Goal: Task Accomplishment & Management: Complete application form

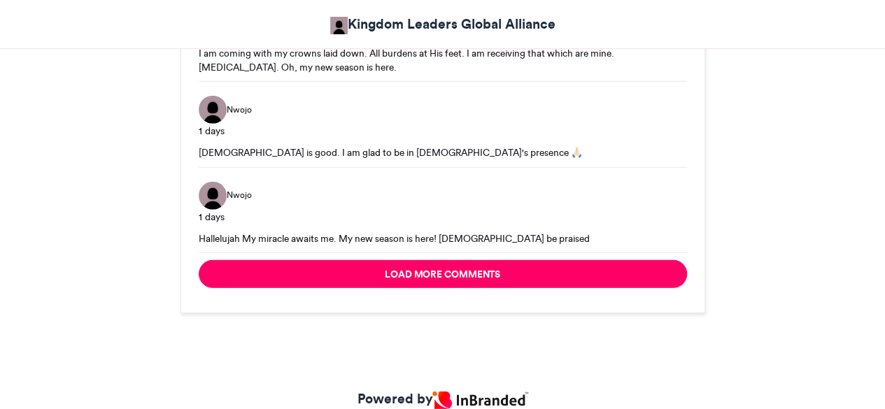
scroll to position [1965, 0]
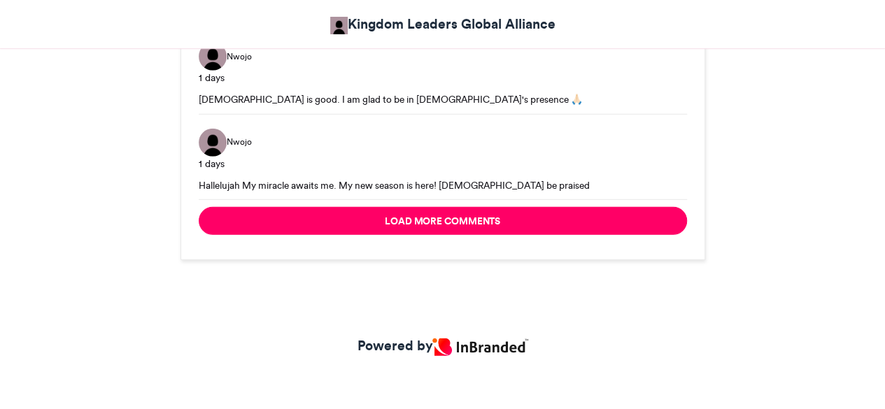
click at [490, 340] on img at bounding box center [479, 346] width 95 height 17
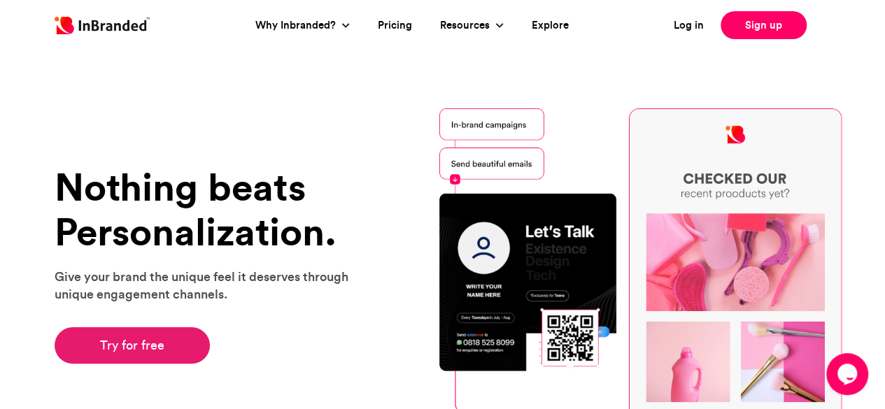
click at [106, 334] on link "Try for free" at bounding box center [133, 345] width 156 height 36
click at [120, 345] on link "Try for free" at bounding box center [133, 345] width 156 height 36
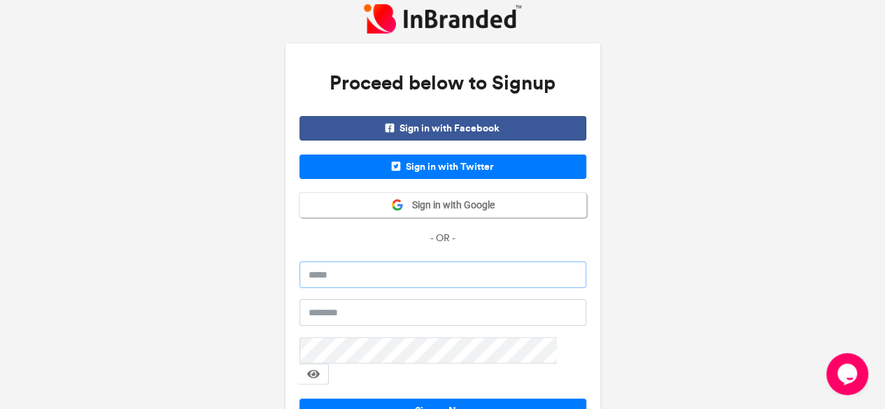
click at [387, 271] on input "email" at bounding box center [442, 275] width 287 height 27
type input "**********"
click at [393, 311] on input "text" at bounding box center [442, 312] width 287 height 27
click at [346, 311] on input "**********" at bounding box center [442, 312] width 287 height 27
click at [321, 399] on button "Signup Now" at bounding box center [442, 411] width 287 height 24
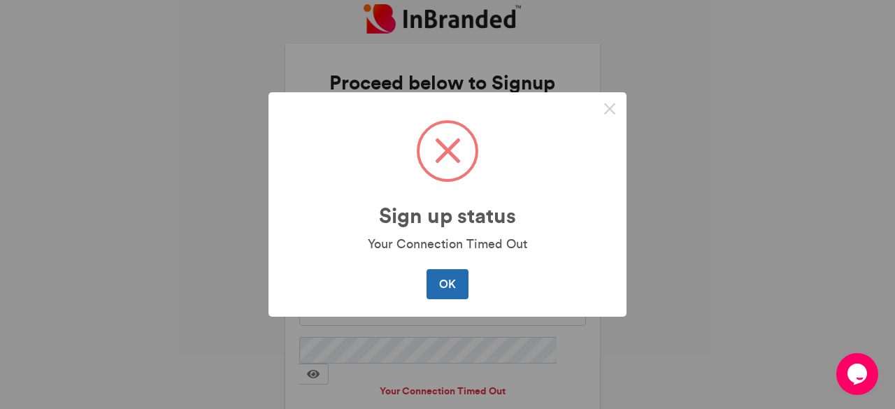
click at [450, 283] on button "OK" at bounding box center [447, 283] width 41 height 29
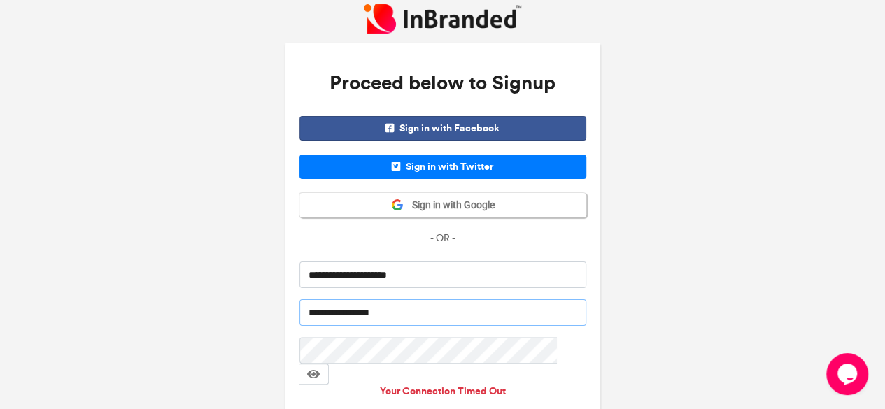
click at [344, 310] on input "**********" at bounding box center [442, 312] width 287 height 27
type input "**********"
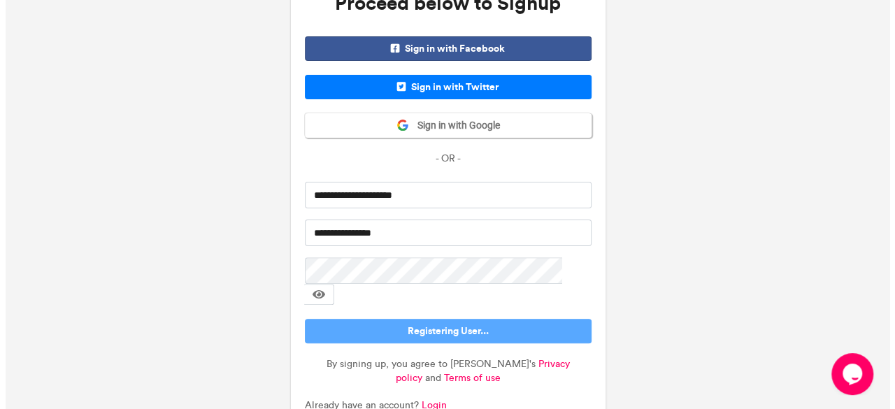
scroll to position [72, 0]
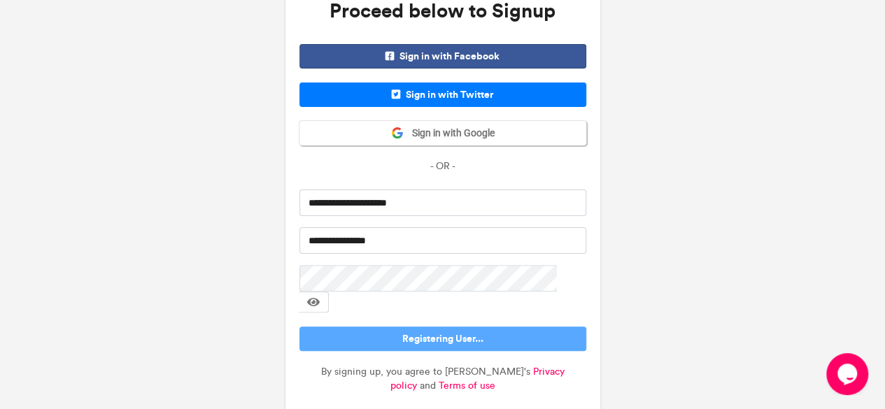
click at [884, 234] on html "**********" at bounding box center [442, 192] width 885 height 529
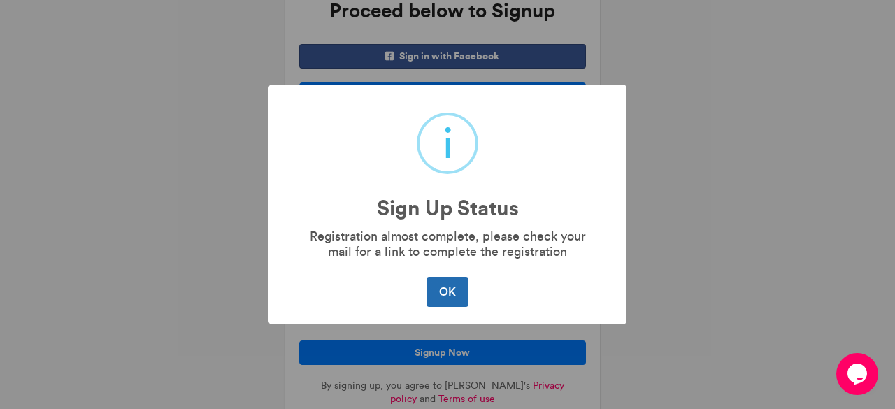
click at [446, 287] on button "OK" at bounding box center [447, 291] width 41 height 29
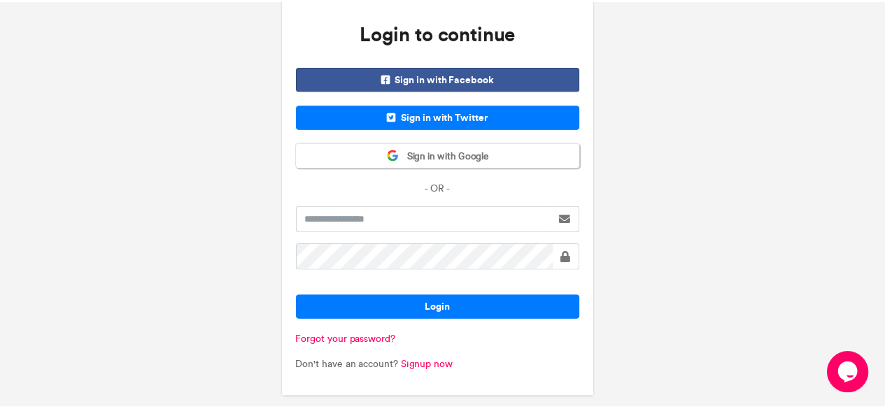
scroll to position [48, 0]
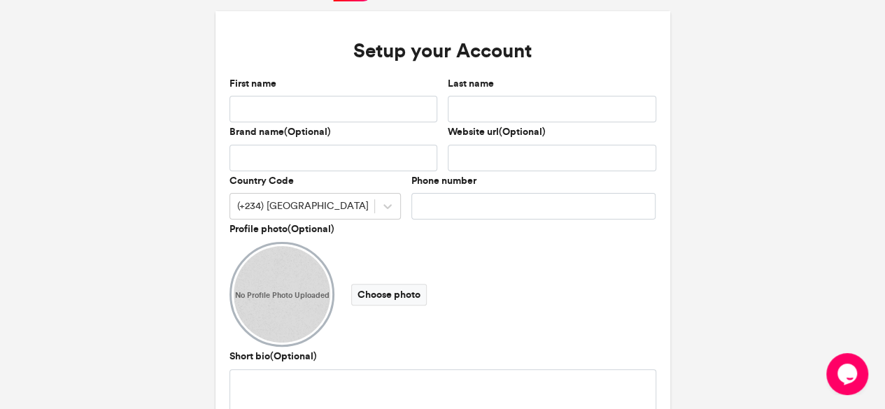
scroll to position [42, 0]
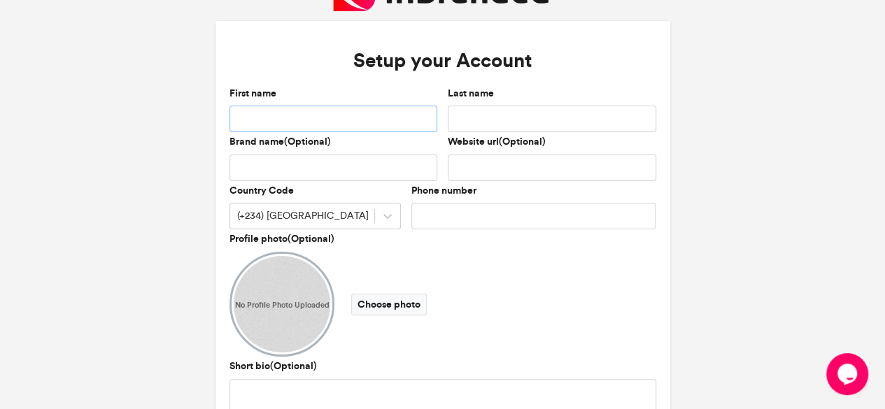
click at [411, 118] on input "First name" at bounding box center [333, 119] width 208 height 27
type input "*******"
click at [478, 114] on input "Last name" at bounding box center [552, 119] width 208 height 27
type input "*********"
click at [340, 164] on input "Brand name(Optional)" at bounding box center [333, 168] width 208 height 27
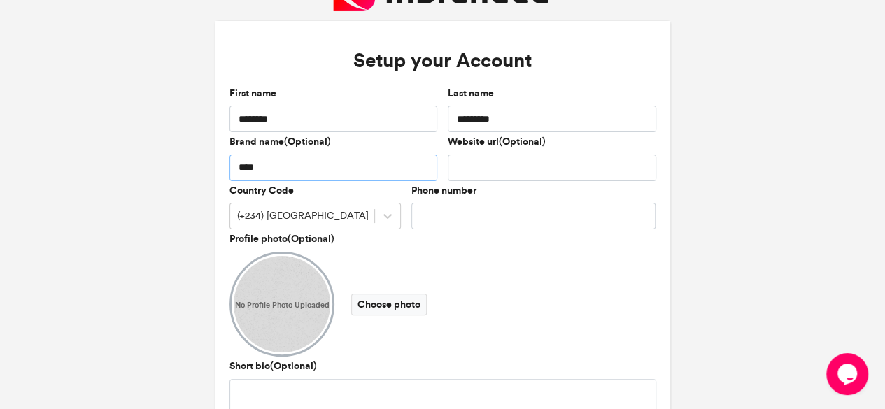
click at [322, 169] on input "****" at bounding box center [333, 168] width 208 height 27
type input "*****"
drag, startPoint x: 325, startPoint y: 166, endPoint x: 203, endPoint y: 183, distance: 123.5
click at [203, 183] on div "Setup your Account First name ******* Last name ********* Brand name(Optional) …" at bounding box center [442, 234] width 885 height 552
click at [470, 212] on input "Phone number" at bounding box center [533, 216] width 245 height 27
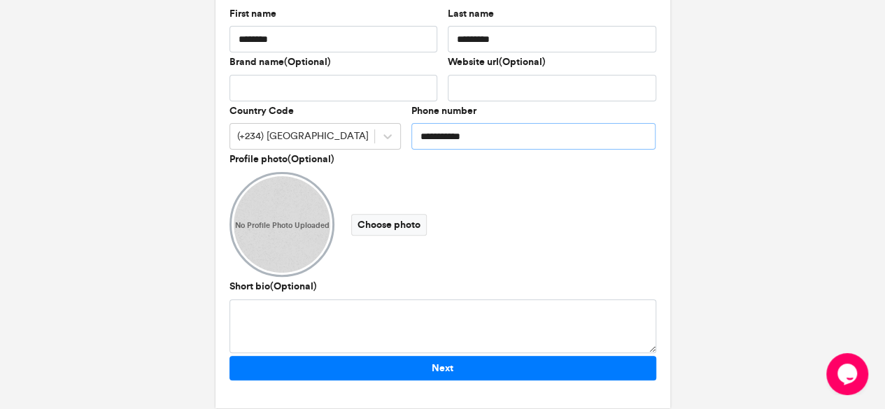
scroll to position [141, 0]
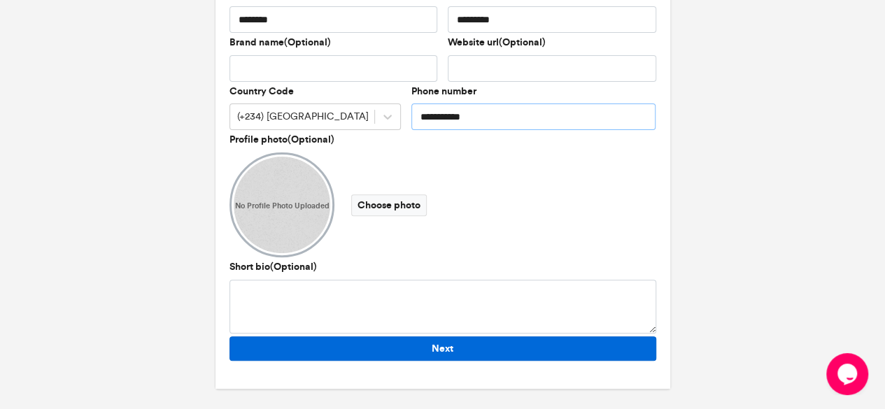
type input "**********"
click at [446, 350] on button "Next" at bounding box center [442, 348] width 427 height 24
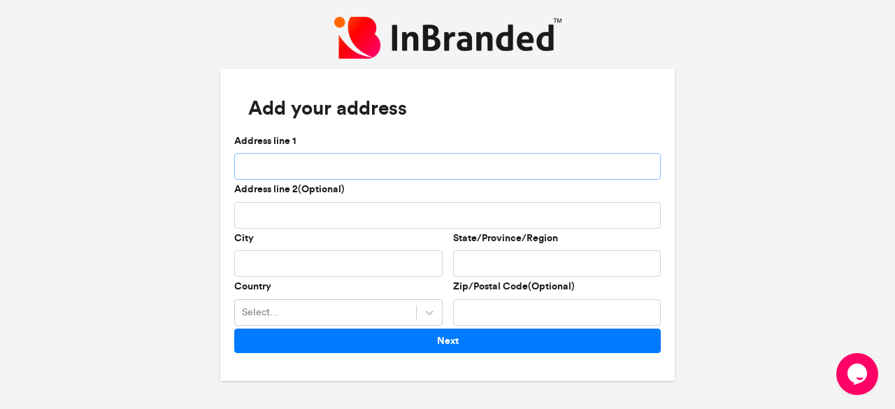
click at [281, 157] on input "Address line 1" at bounding box center [447, 166] width 427 height 27
type input "**********"
type input "*****"
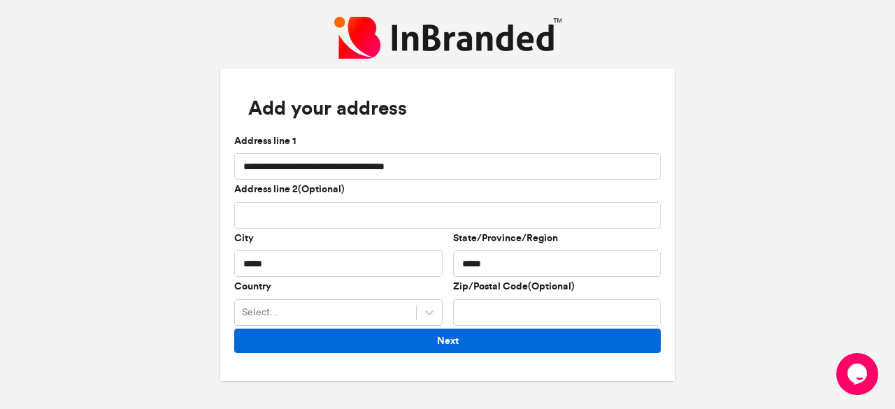
click at [439, 341] on button "Next" at bounding box center [447, 341] width 427 height 24
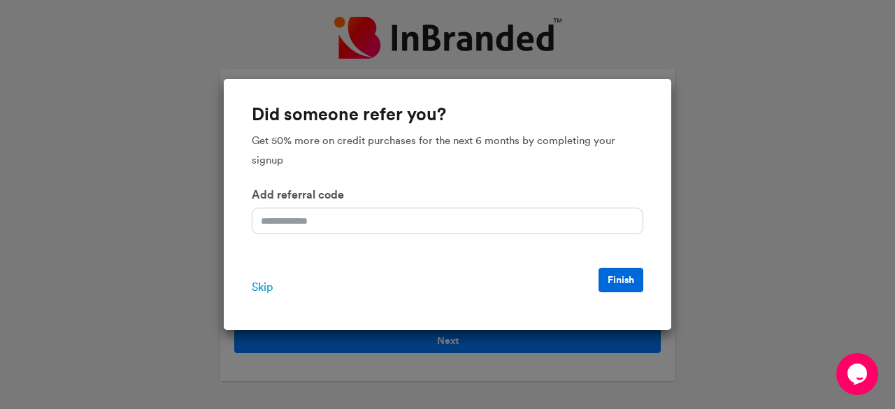
click at [628, 274] on button "Finish" at bounding box center [621, 280] width 45 height 24
click at [259, 283] on span "Skip" at bounding box center [262, 287] width 21 height 17
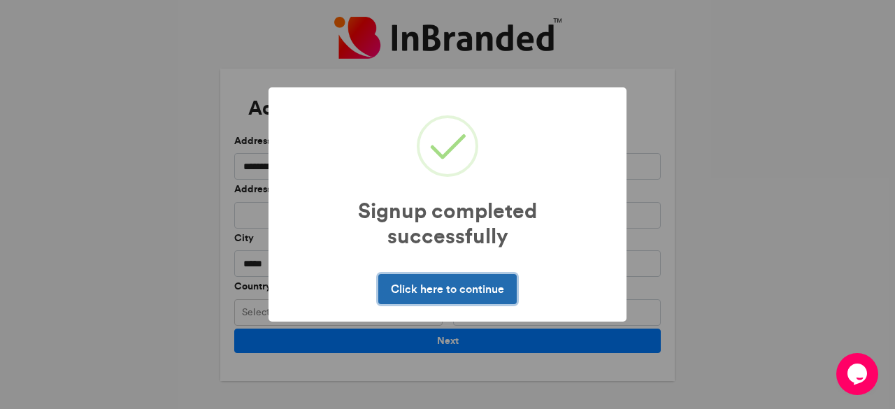
click at [441, 284] on button "Click here to continue" at bounding box center [447, 288] width 138 height 29
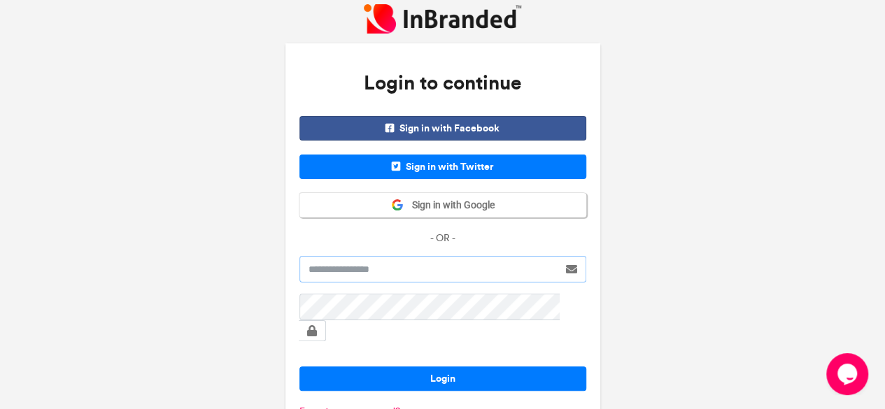
click at [407, 265] on input "text" at bounding box center [428, 269] width 259 height 27
type input "**********"
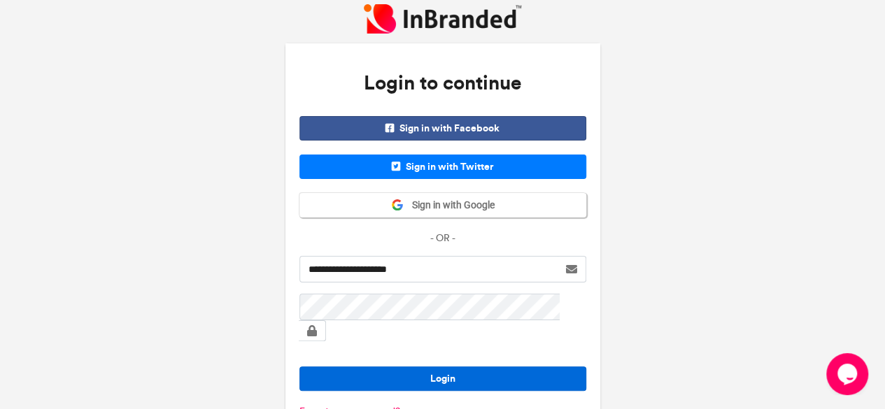
click at [374, 366] on button "Login" at bounding box center [442, 378] width 287 height 24
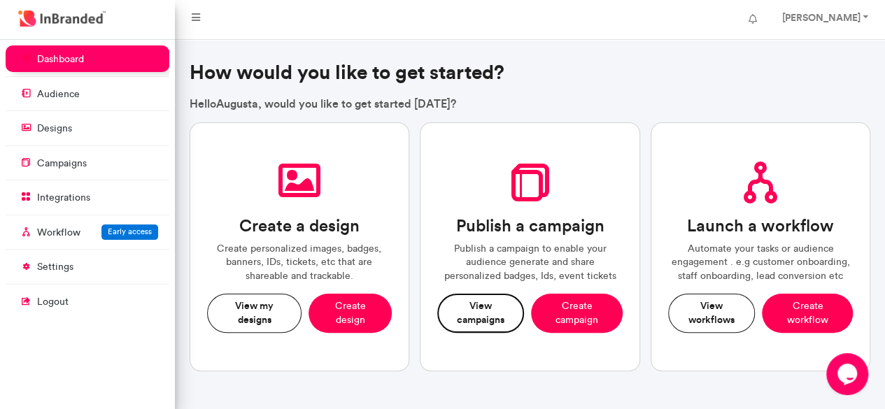
drag, startPoint x: 569, startPoint y: 306, endPoint x: 456, endPoint y: 317, distance: 113.1
drag, startPoint x: 456, startPoint y: 317, endPoint x: 554, endPoint y: 317, distance: 97.9
click at [554, 317] on button "Create campaign" at bounding box center [576, 313] width 91 height 38
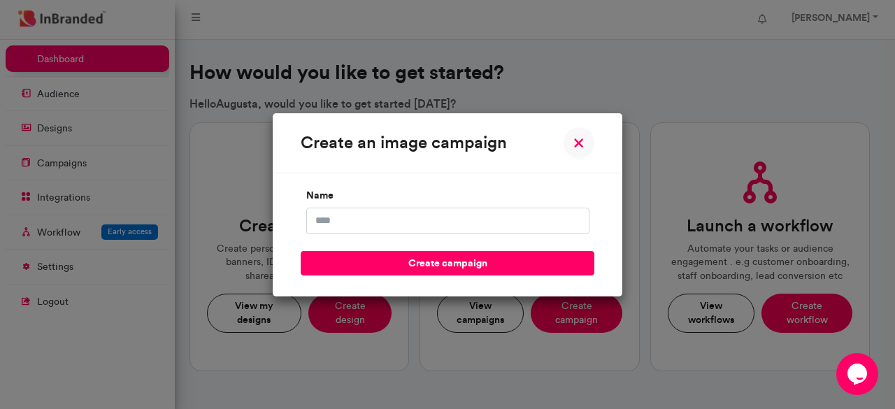
click at [582, 145] on img at bounding box center [578, 142] width 31 height 31
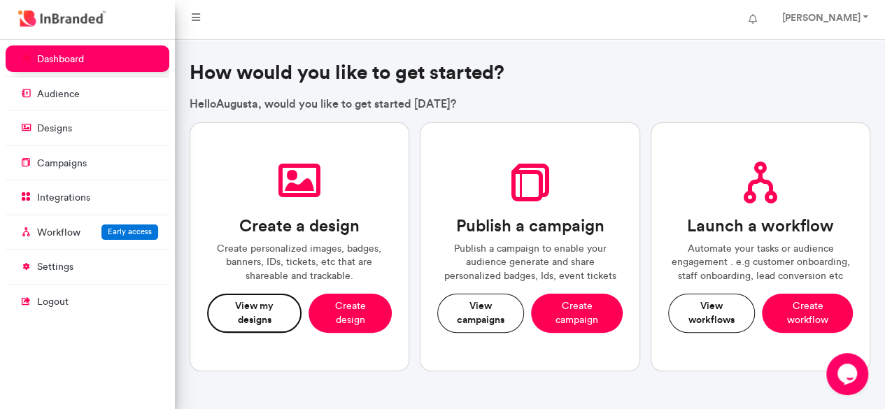
drag, startPoint x: 575, startPoint y: 301, endPoint x: 264, endPoint y: 316, distance: 311.6
click at [264, 316] on button "View my designs" at bounding box center [254, 313] width 95 height 38
click at [508, 306] on button "View campaigns" at bounding box center [480, 313] width 87 height 38
click at [582, 314] on button "Create campaign" at bounding box center [576, 313] width 91 height 38
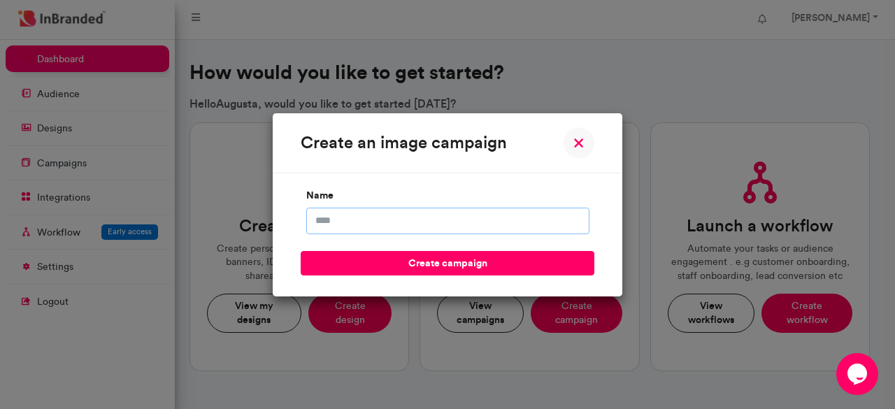
click at [374, 217] on input "name" at bounding box center [447, 221] width 283 height 27
type input "**********"
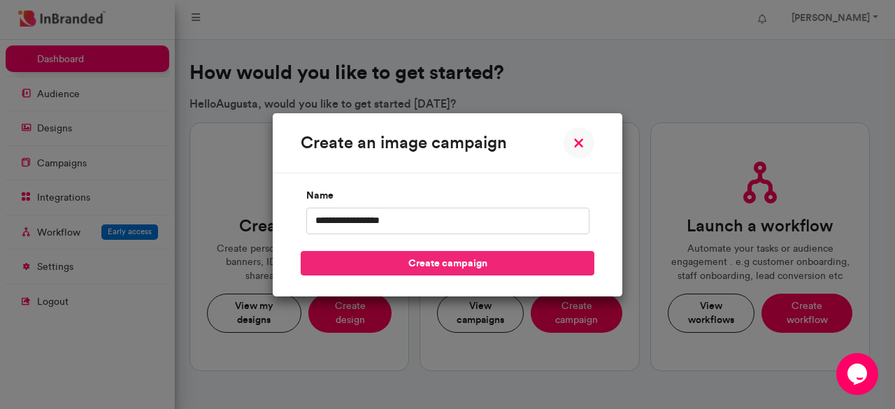
click at [351, 262] on button "create campaign" at bounding box center [448, 263] width 294 height 24
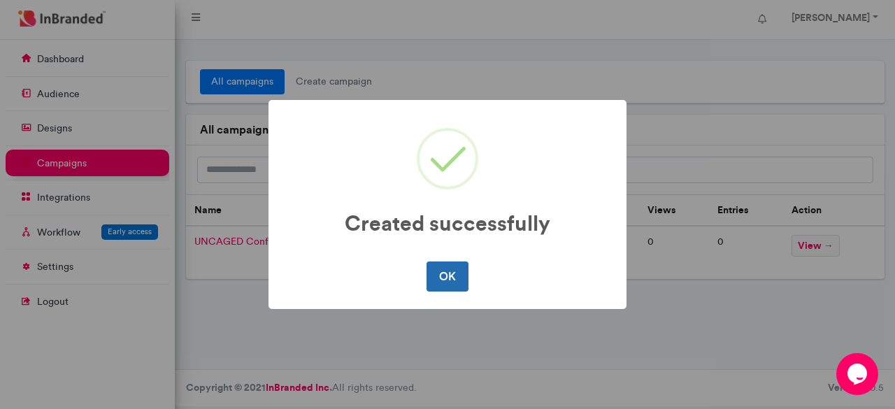
click at [449, 273] on button "OK" at bounding box center [447, 276] width 41 height 29
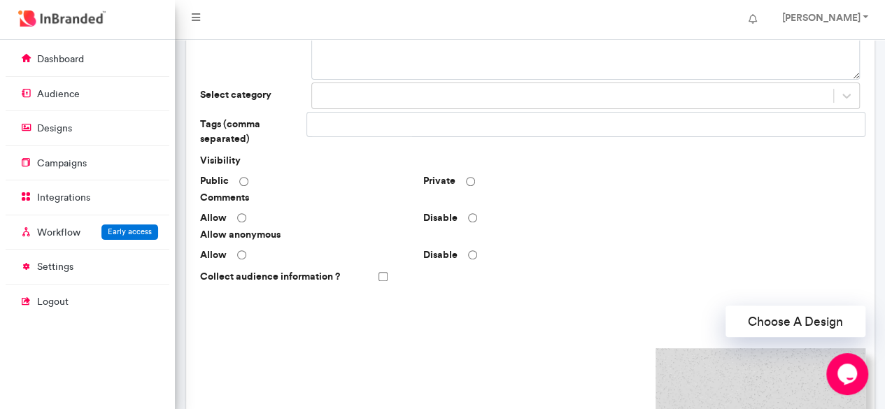
scroll to position [169, 0]
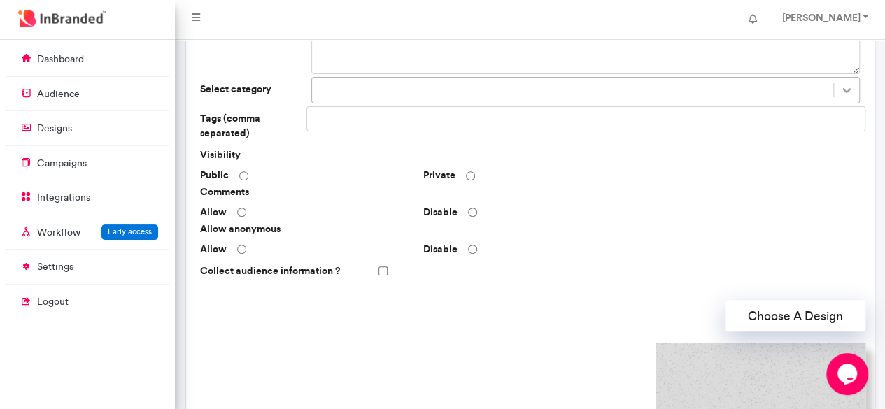
click at [845, 86] on icon at bounding box center [846, 90] width 14 height 14
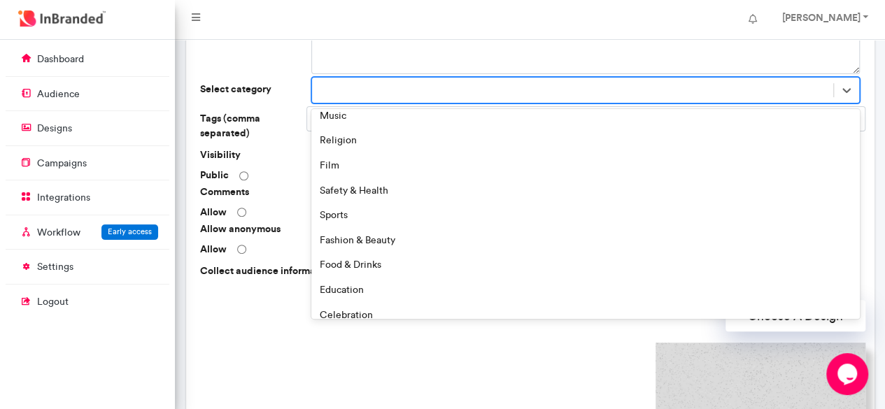
scroll to position [194, 0]
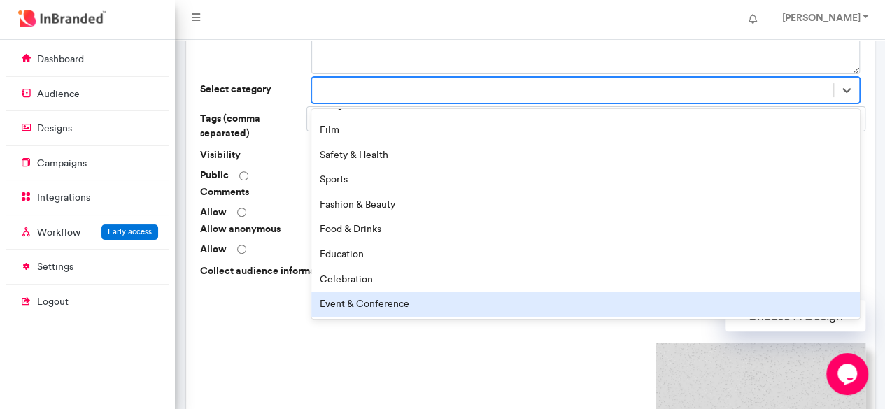
click at [420, 304] on div "Event & Conference" at bounding box center [585, 304] width 548 height 25
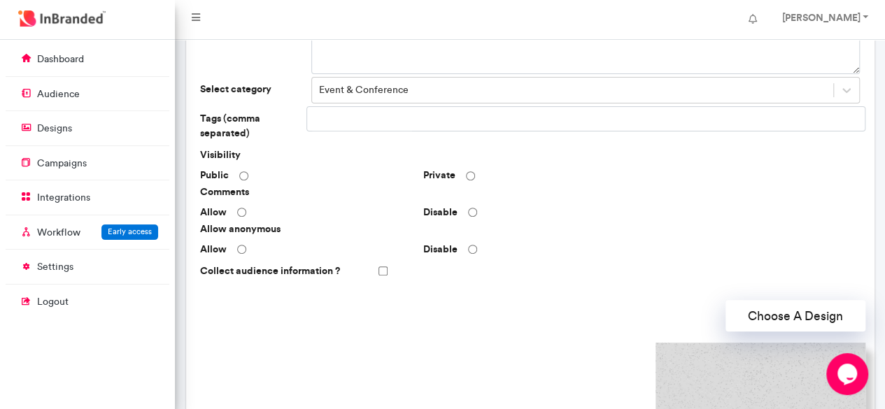
click at [464, 171] on div "Private" at bounding box center [530, 176] width 224 height 14
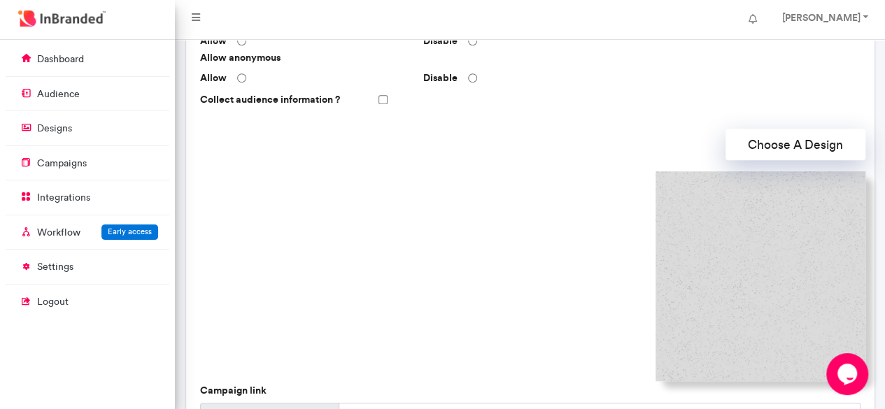
scroll to position [343, 0]
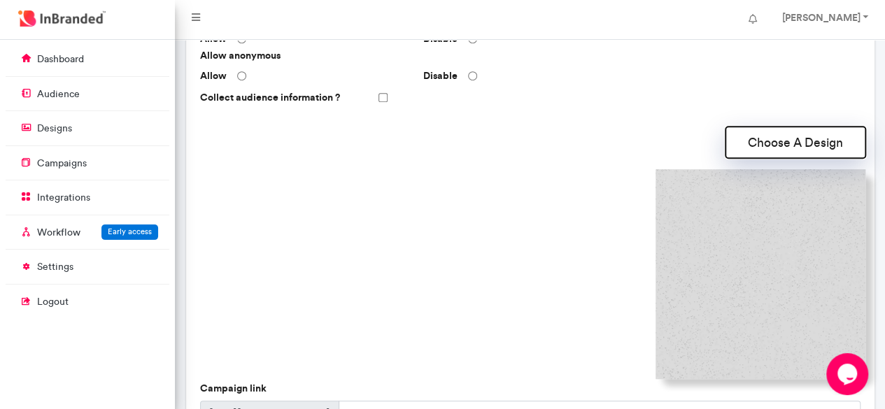
click at [766, 140] on button "Choose A Design" at bounding box center [795, 142] width 140 height 31
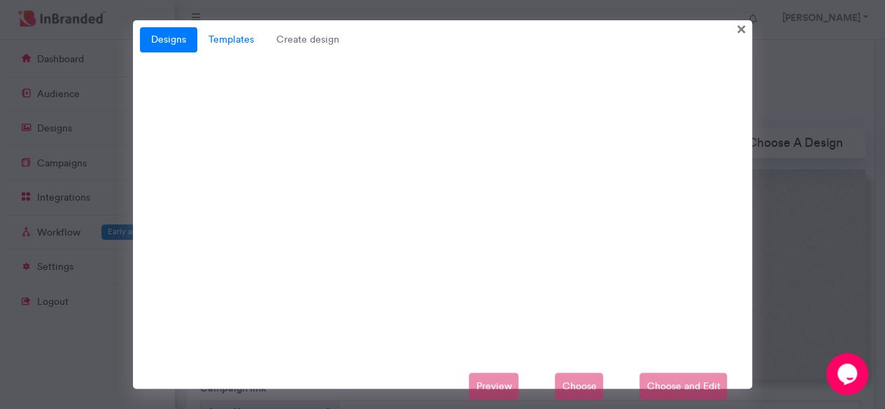
click at [231, 40] on link "Templates" at bounding box center [231, 39] width 68 height 25
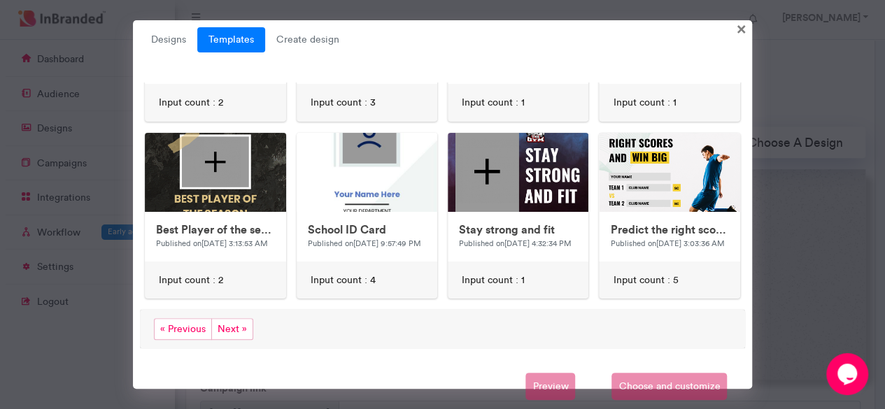
scroll to position [730, 0]
click at [222, 320] on span "Next »" at bounding box center [232, 329] width 42 height 22
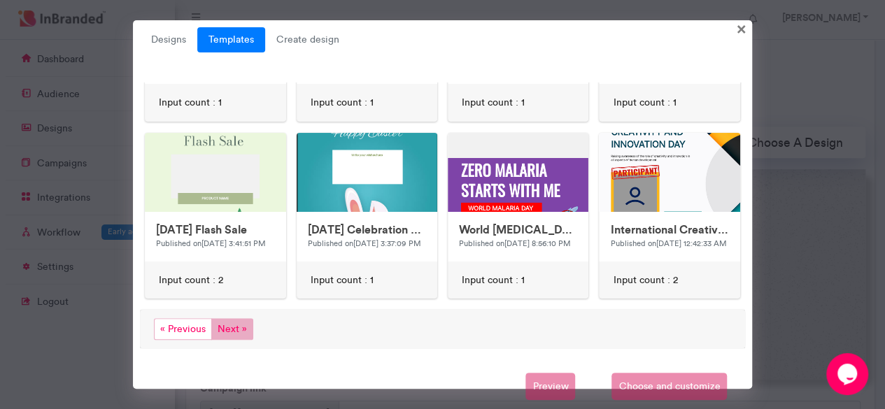
click at [228, 318] on span "Next »" at bounding box center [232, 329] width 42 height 22
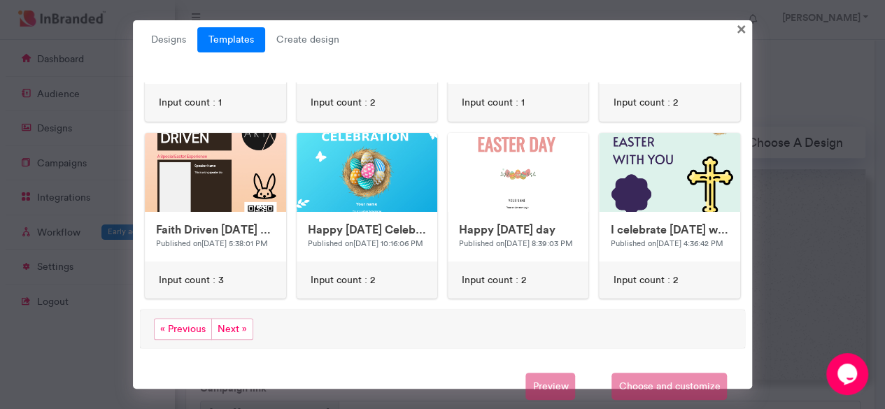
scroll to position [722, 0]
click at [222, 321] on span "Next »" at bounding box center [232, 329] width 42 height 22
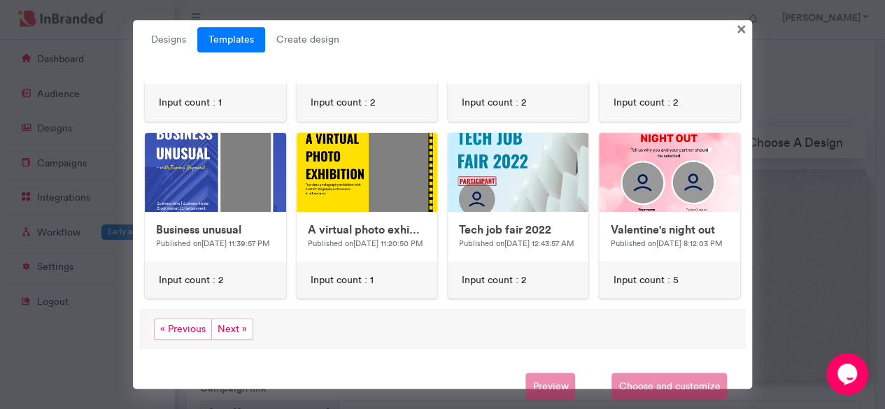
scroll to position [730, 0]
click at [222, 321] on span "Next »" at bounding box center [232, 329] width 42 height 22
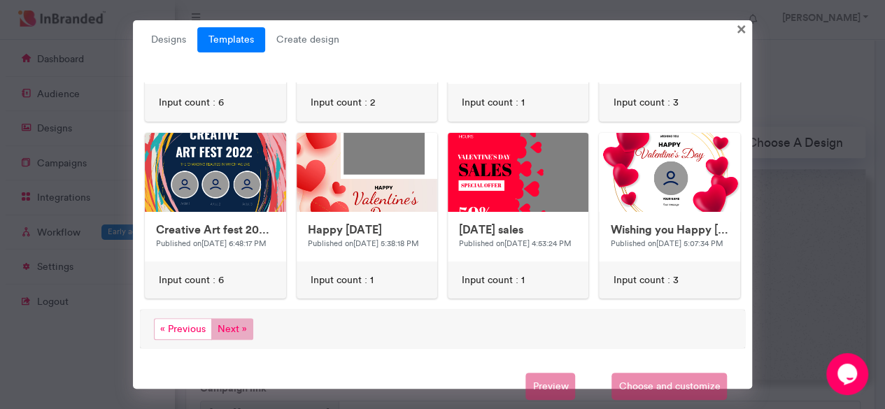
click at [222, 320] on span "Next »" at bounding box center [232, 329] width 42 height 22
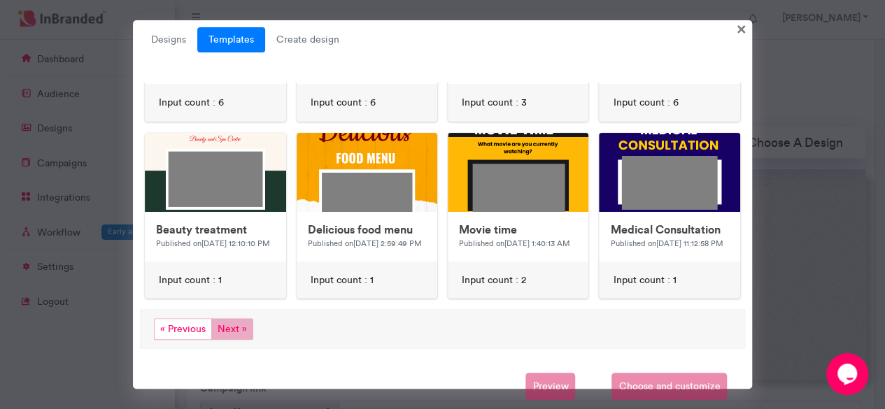
click at [229, 318] on span "Next »" at bounding box center [232, 329] width 42 height 22
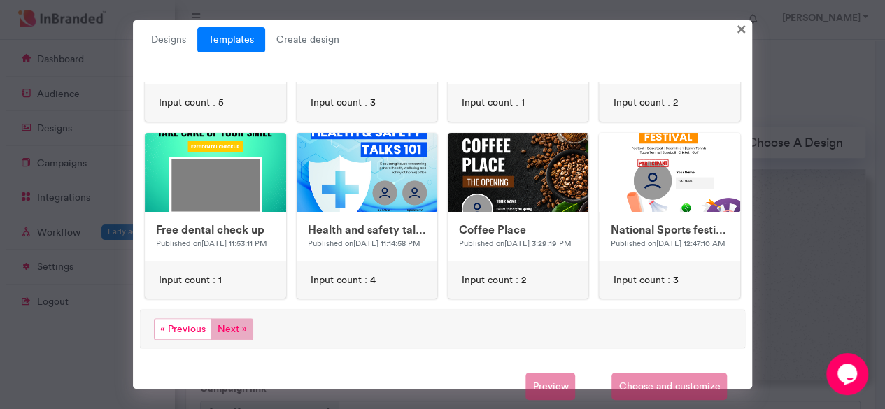
click at [239, 318] on span "Next »" at bounding box center [232, 329] width 42 height 22
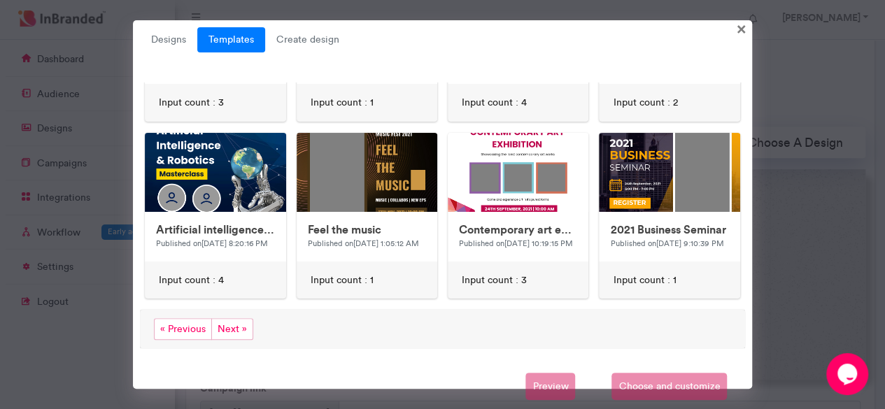
scroll to position [729, 0]
click at [225, 321] on span "Next »" at bounding box center [232, 329] width 42 height 22
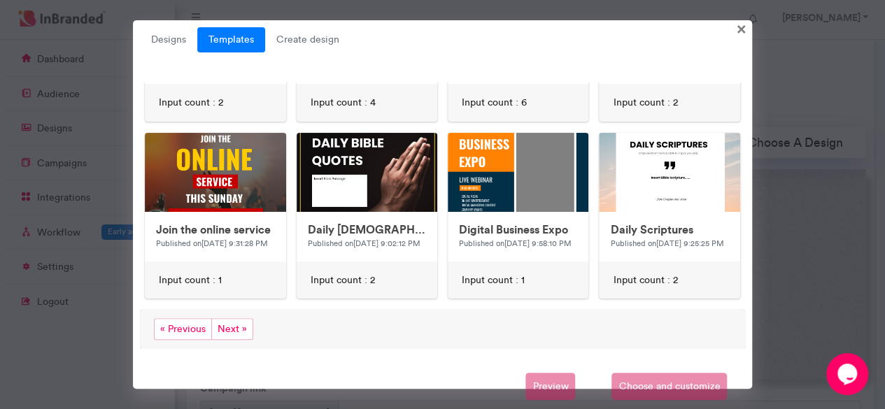
scroll to position [730, 0]
click at [235, 321] on span "Next »" at bounding box center [232, 329] width 42 height 22
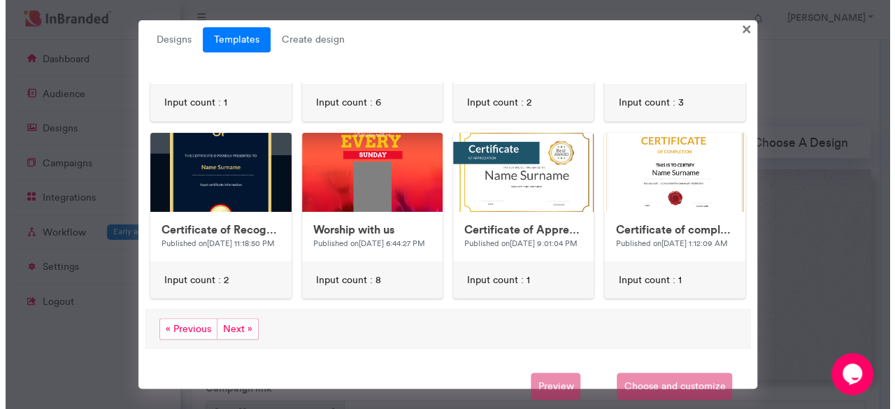
scroll to position [725, 0]
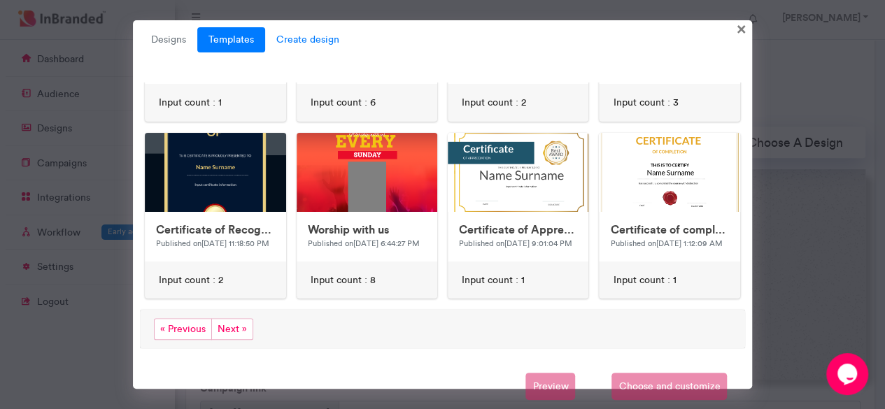
click at [290, 38] on span "Create design" at bounding box center [307, 39] width 85 height 25
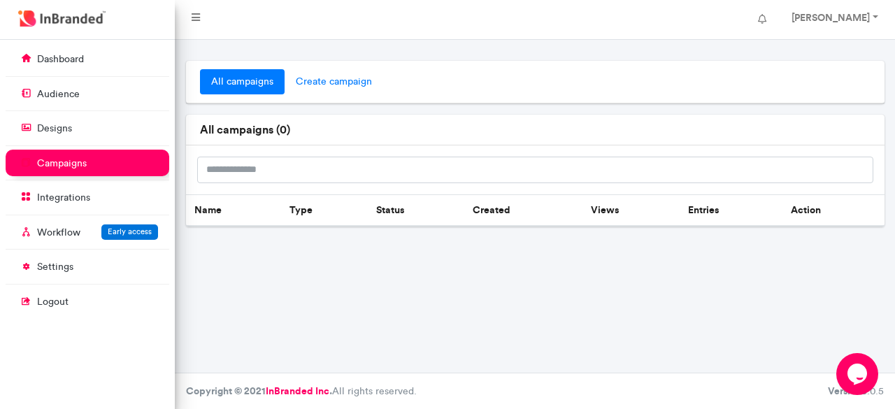
click at [315, 83] on span "create campaign" at bounding box center [334, 81] width 99 height 25
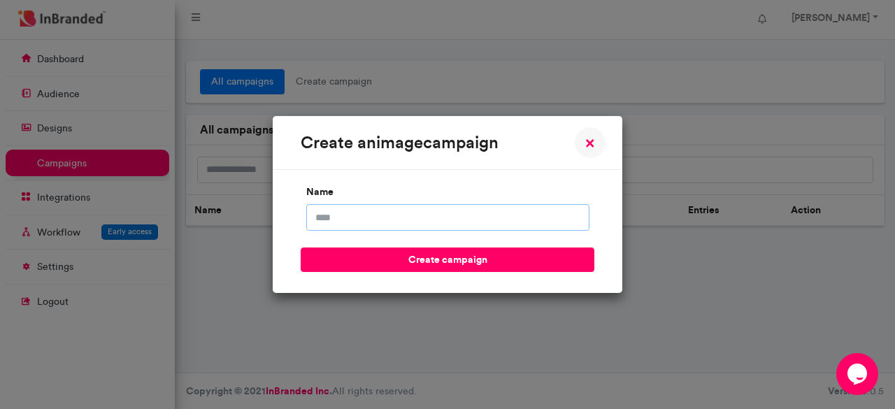
click at [338, 215] on input "name" at bounding box center [447, 217] width 283 height 27
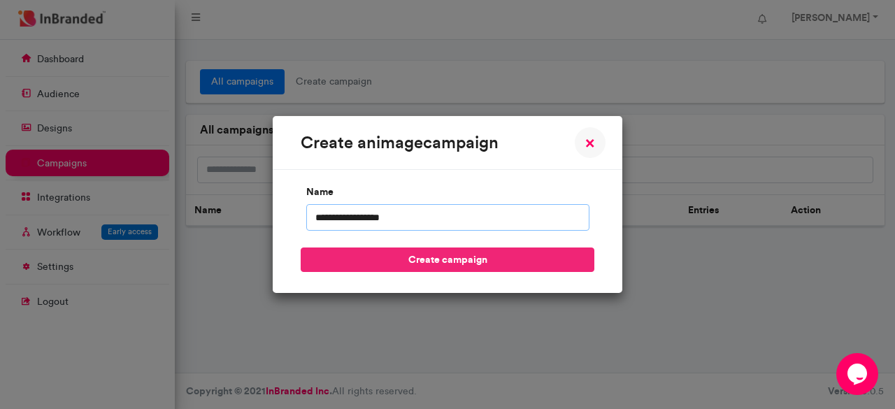
type input "**********"
click at [350, 257] on button "create campaign" at bounding box center [448, 260] width 294 height 24
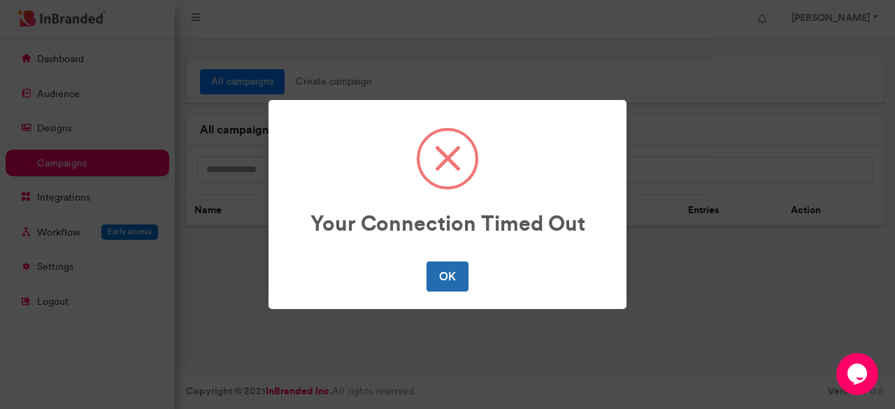
click at [450, 282] on button "OK" at bounding box center [447, 276] width 41 height 29
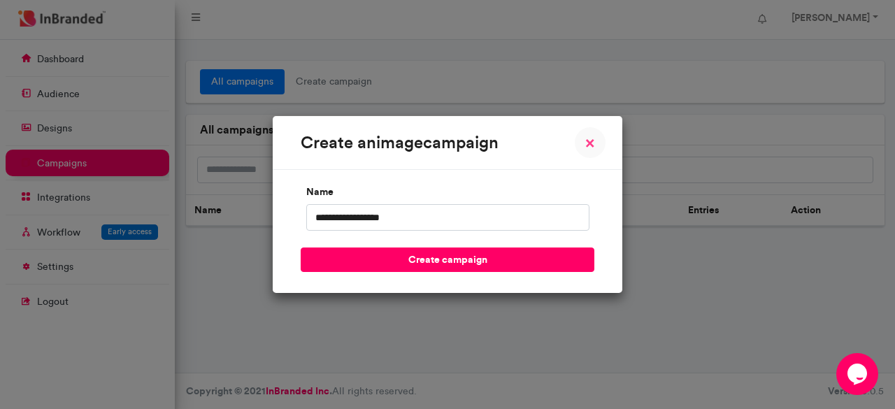
click at [588, 143] on span "×" at bounding box center [590, 142] width 10 height 17
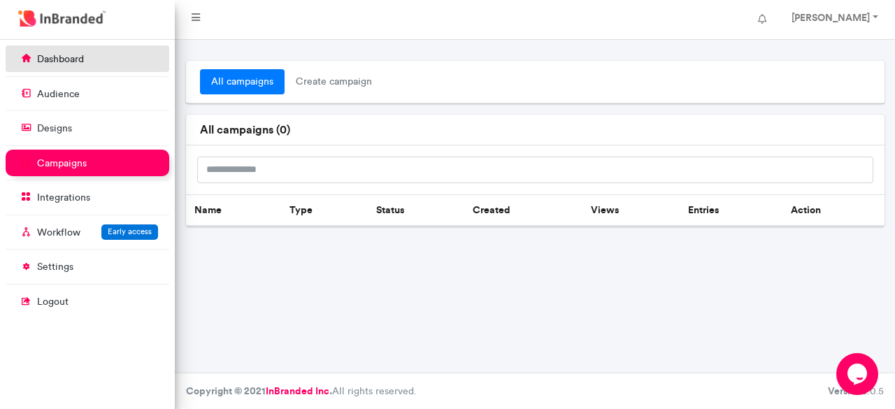
click at [108, 52] on link "dashboard" at bounding box center [88, 58] width 164 height 27
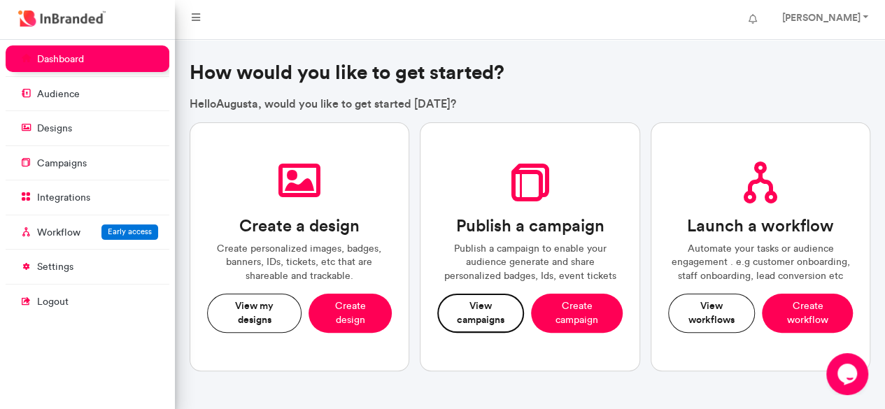
click at [464, 307] on button "View campaigns" at bounding box center [480, 313] width 87 height 38
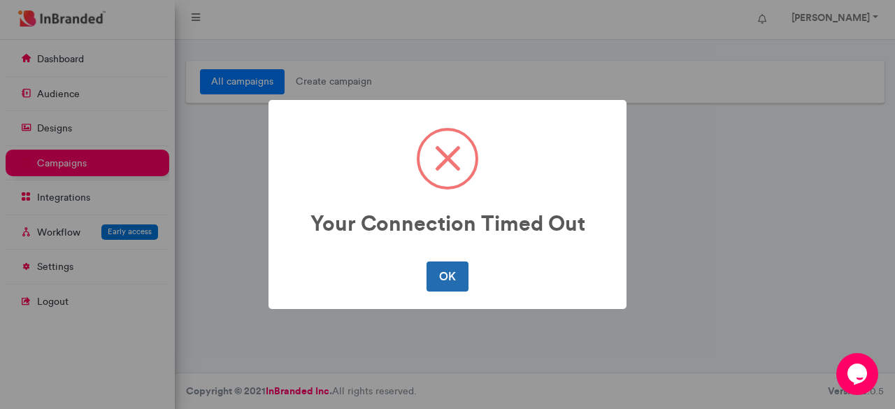
click at [448, 273] on button "OK" at bounding box center [447, 276] width 41 height 29
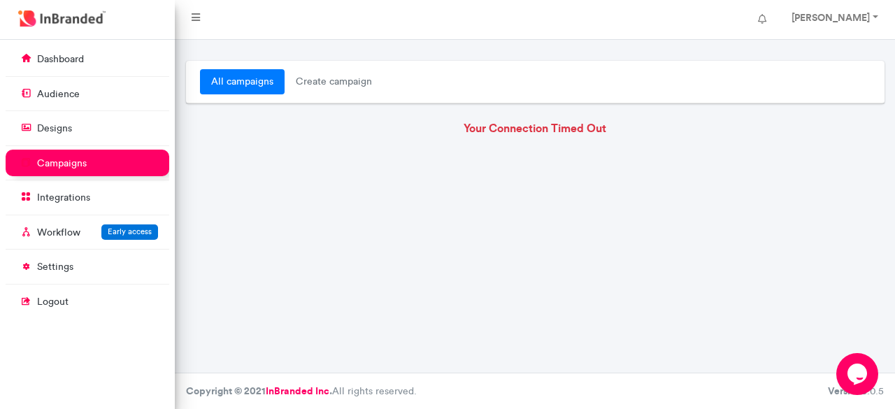
click at [226, 78] on link "all campaigns" at bounding box center [242, 81] width 85 height 25
click at [83, 61] on p "dashboard" at bounding box center [60, 59] width 47 height 14
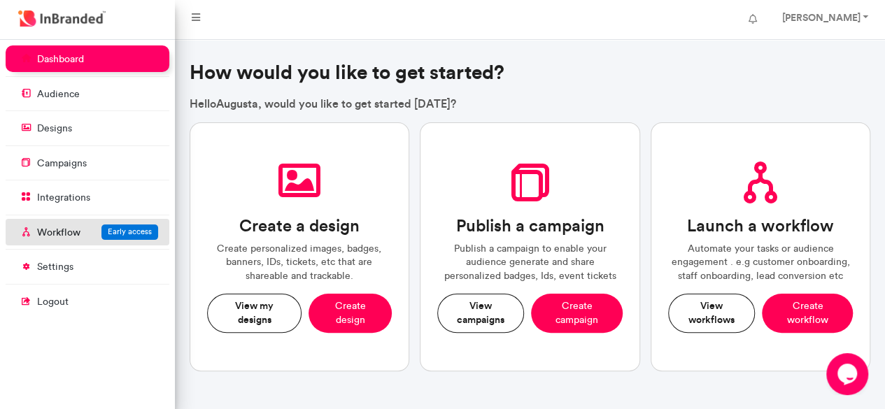
click at [116, 229] on span "Early access" at bounding box center [130, 232] width 44 height 10
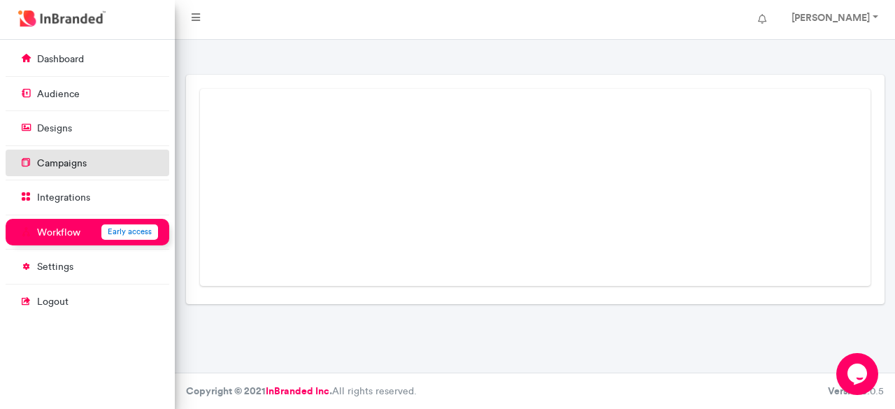
click at [63, 161] on p "campaigns" at bounding box center [62, 164] width 50 height 14
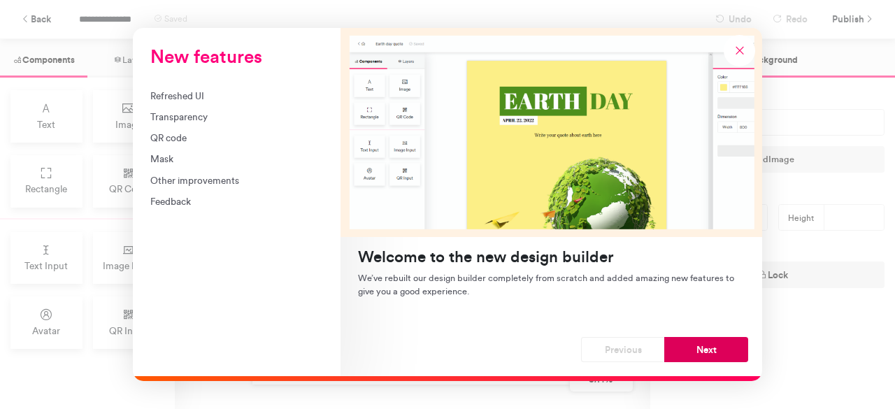
click at [695, 346] on button "Next" at bounding box center [706, 349] width 84 height 25
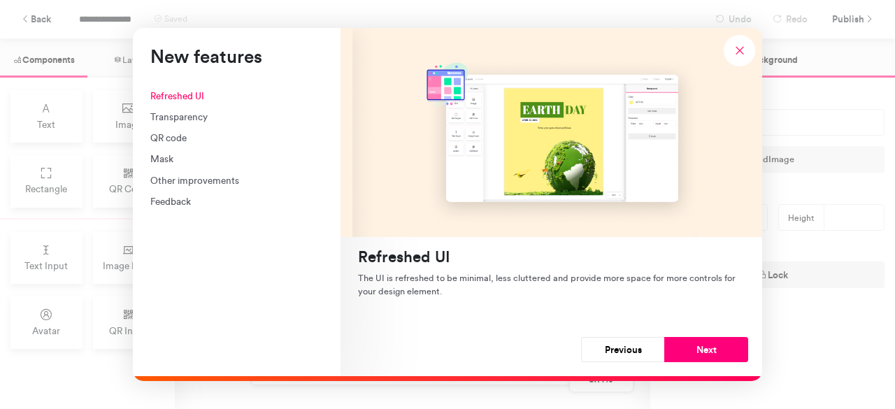
click at [695, 346] on button "Next" at bounding box center [706, 349] width 84 height 25
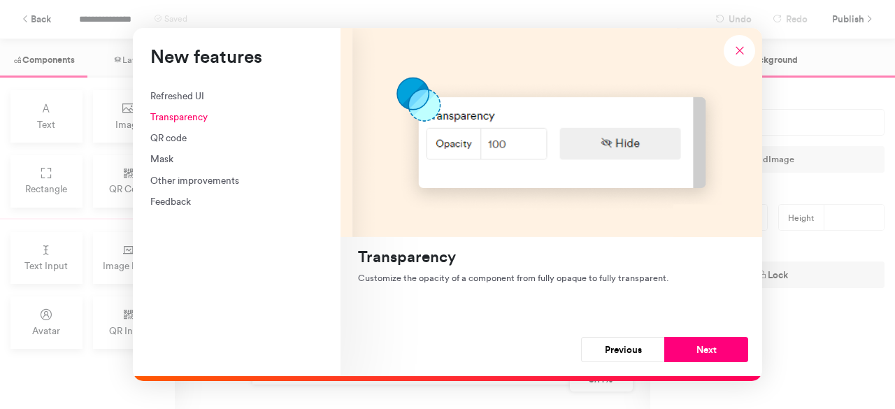
click at [695, 346] on button "Next" at bounding box center [706, 349] width 84 height 25
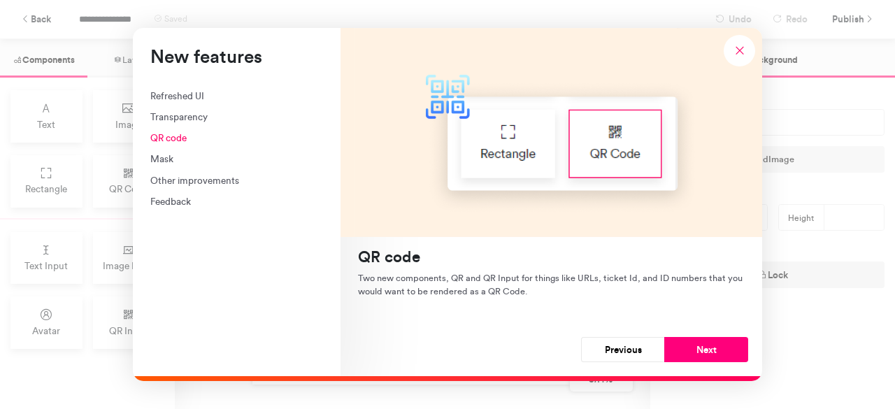
click at [695, 346] on button "Next" at bounding box center [706, 349] width 84 height 25
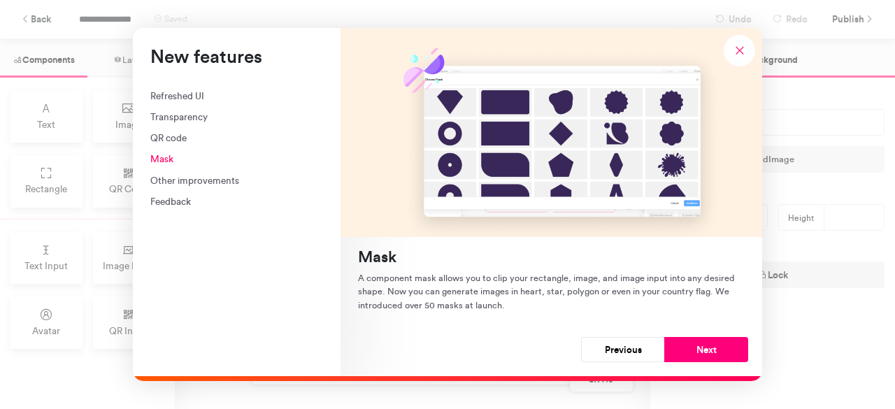
click at [695, 346] on button "Next" at bounding box center [706, 349] width 84 height 25
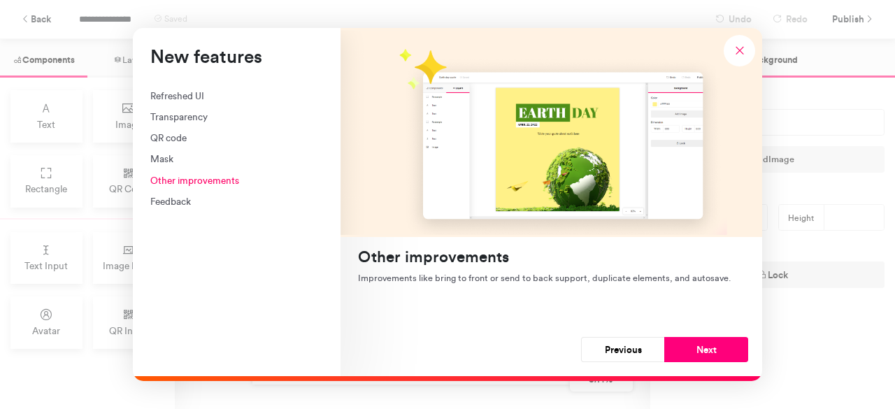
click at [695, 346] on button "Next" at bounding box center [706, 349] width 84 height 25
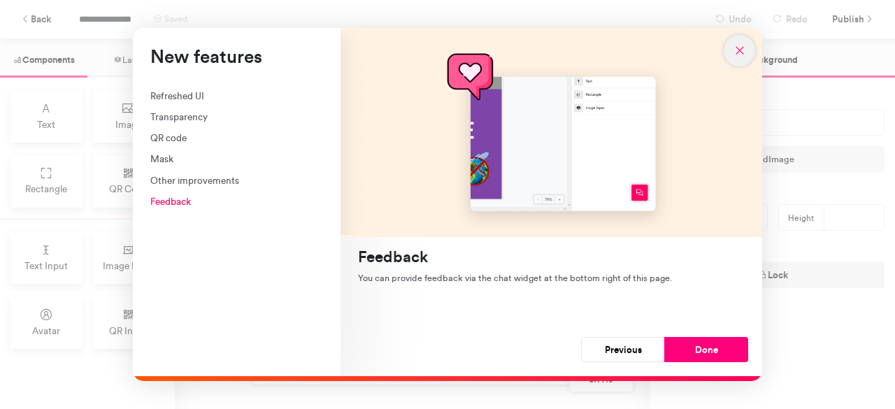
click at [734, 45] on icon "New features" at bounding box center [740, 50] width 13 height 13
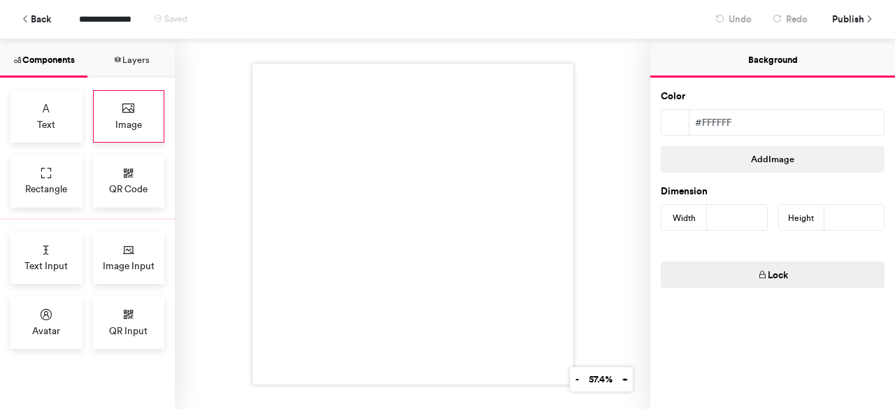
click at [123, 113] on icon at bounding box center [129, 108] width 14 height 14
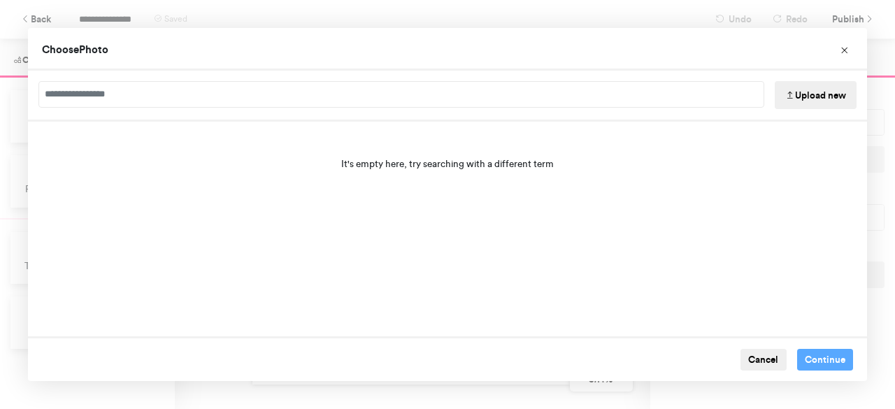
click at [794, 97] on button "Upload new" at bounding box center [816, 95] width 82 height 28
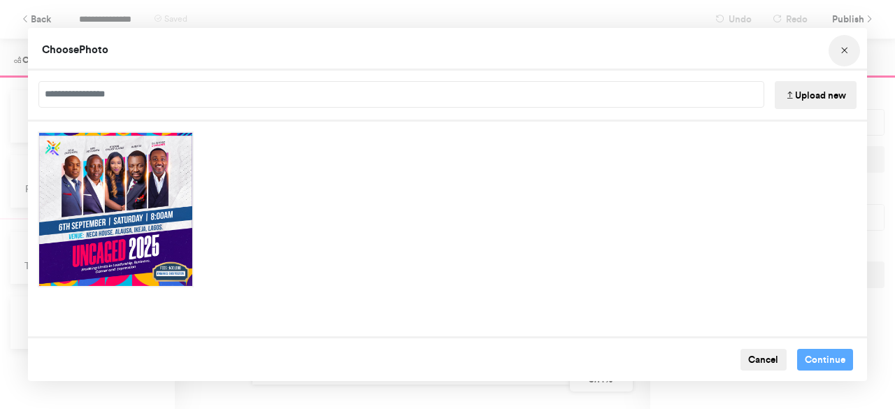
click at [847, 51] on icon "Choose Image" at bounding box center [845, 51] width 10 height 10
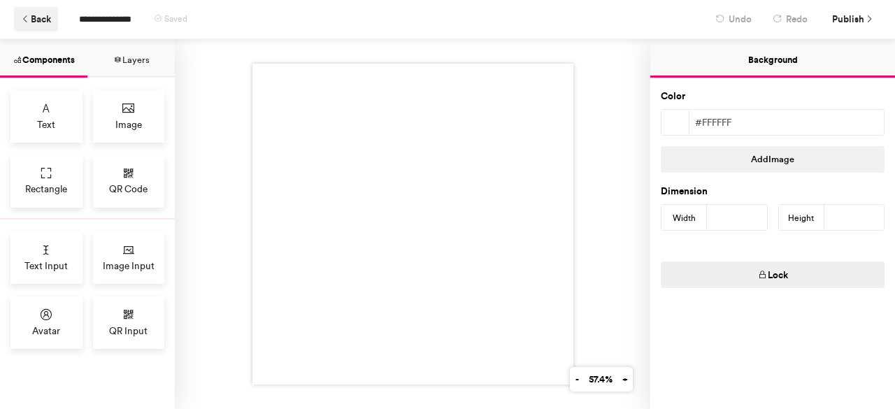
click at [29, 16] on icon at bounding box center [26, 20] width 10 height 10
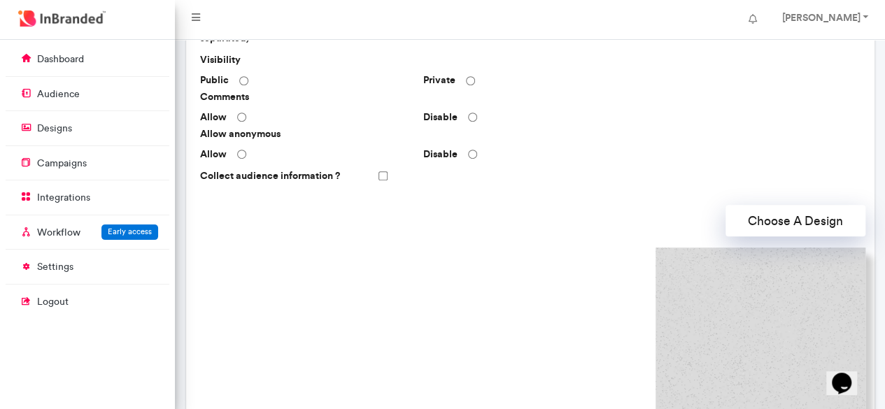
scroll to position [256, 0]
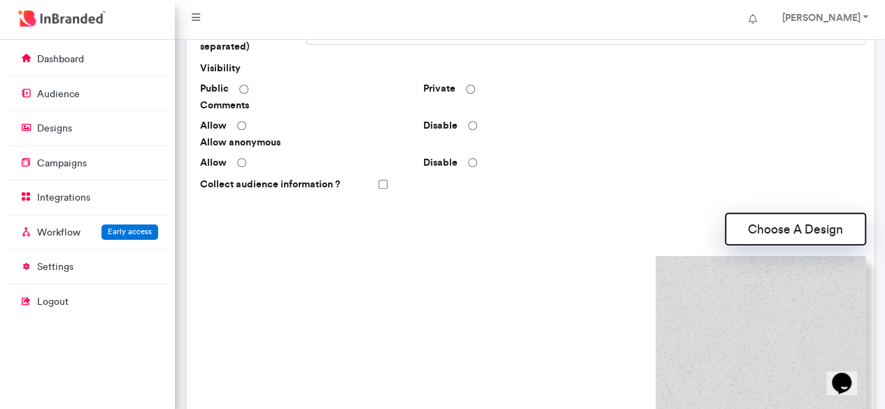
click at [764, 226] on button "Choose A Design" at bounding box center [795, 228] width 140 height 31
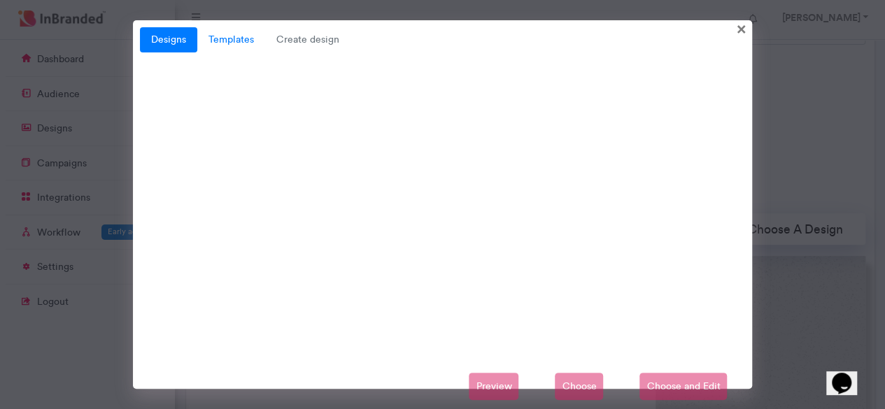
click at [226, 45] on link "Templates" at bounding box center [231, 39] width 68 height 25
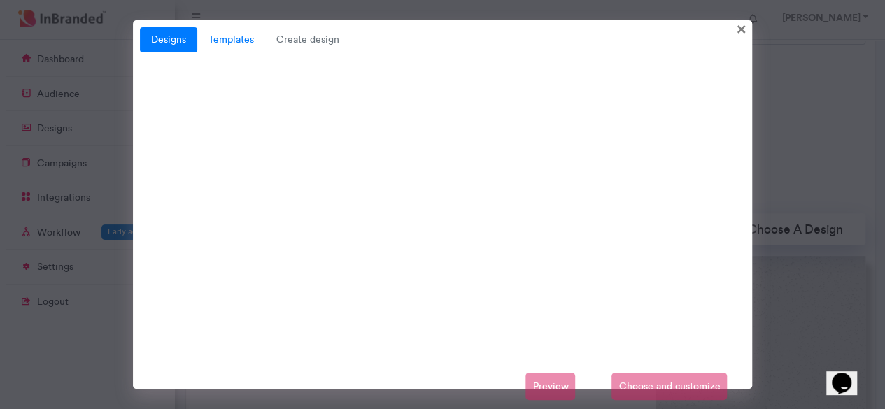
scroll to position [322, 0]
click at [234, 38] on link "Templates" at bounding box center [231, 39] width 68 height 25
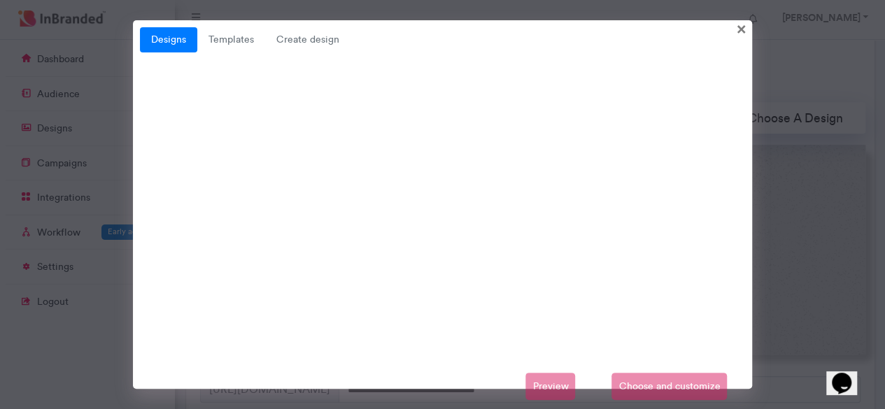
scroll to position [359, 0]
click at [652, 377] on div "Preview Choose and customize" at bounding box center [443, 387] width 606 height 28
click at [231, 36] on link "Templates" at bounding box center [231, 39] width 68 height 25
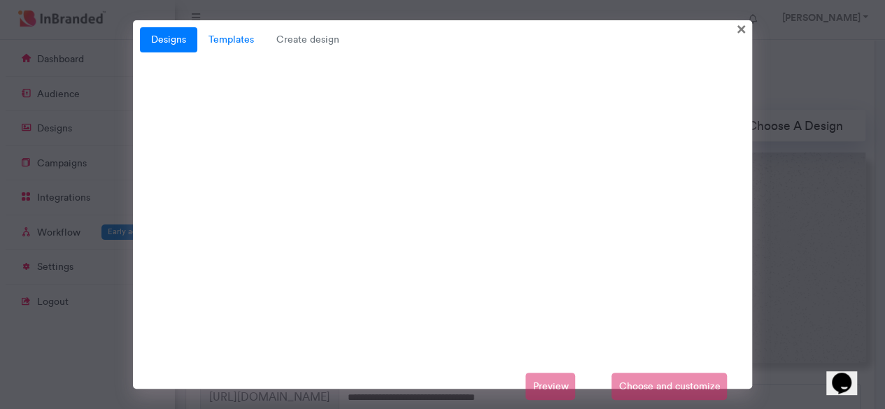
click at [225, 37] on link "Templates" at bounding box center [231, 39] width 68 height 25
click at [229, 43] on link "Templates" at bounding box center [231, 39] width 68 height 25
